Goal: Information Seeking & Learning: Learn about a topic

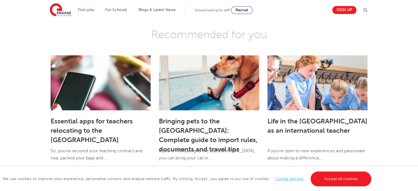
scroll to position [723, 0]
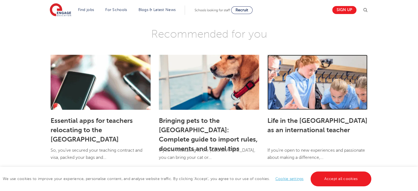
click at [290, 55] on link at bounding box center [317, 82] width 100 height 55
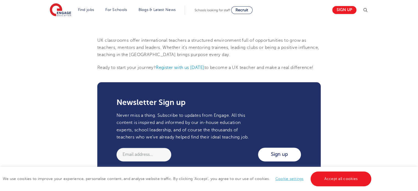
scroll to position [693, 0]
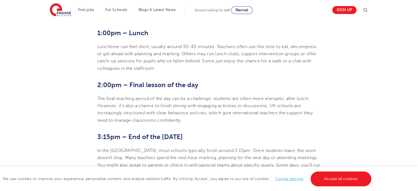
scroll to position [477, 0]
